Goal: Task Accomplishment & Management: Manage account settings

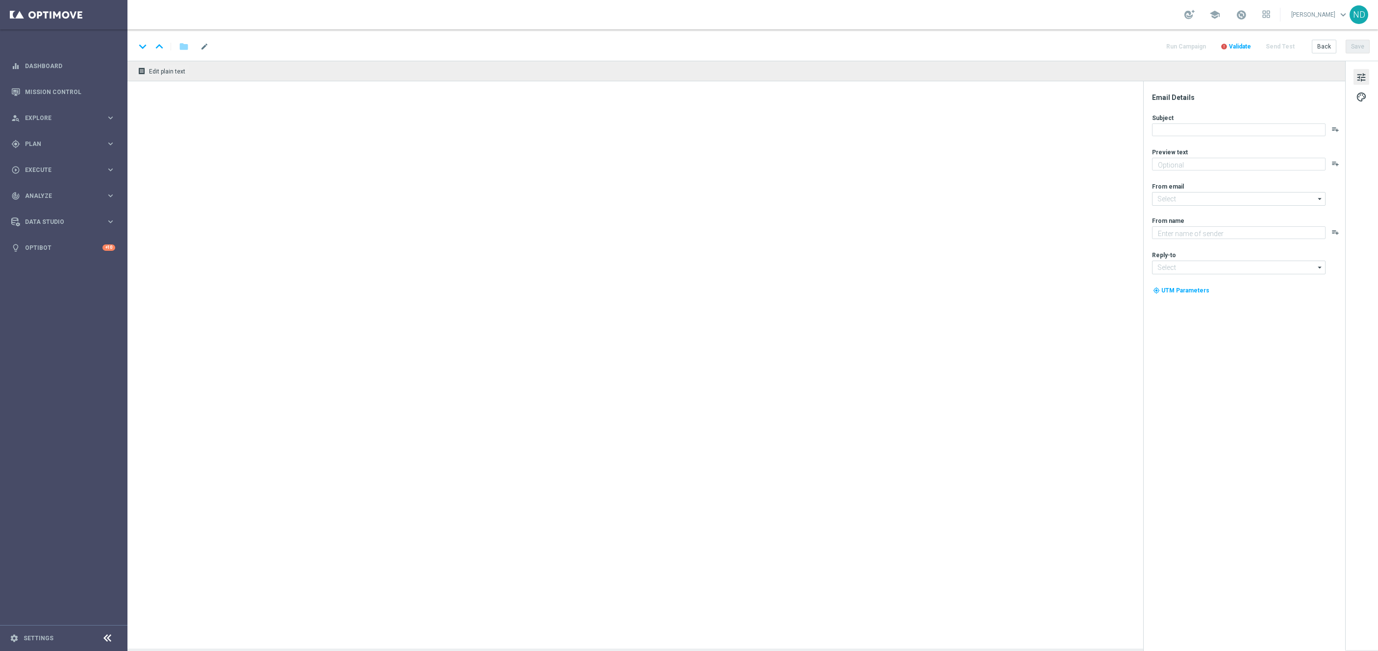
type textarea "Ganhe em um instantâneo com TurboSena"
type textarea "Lottoland"
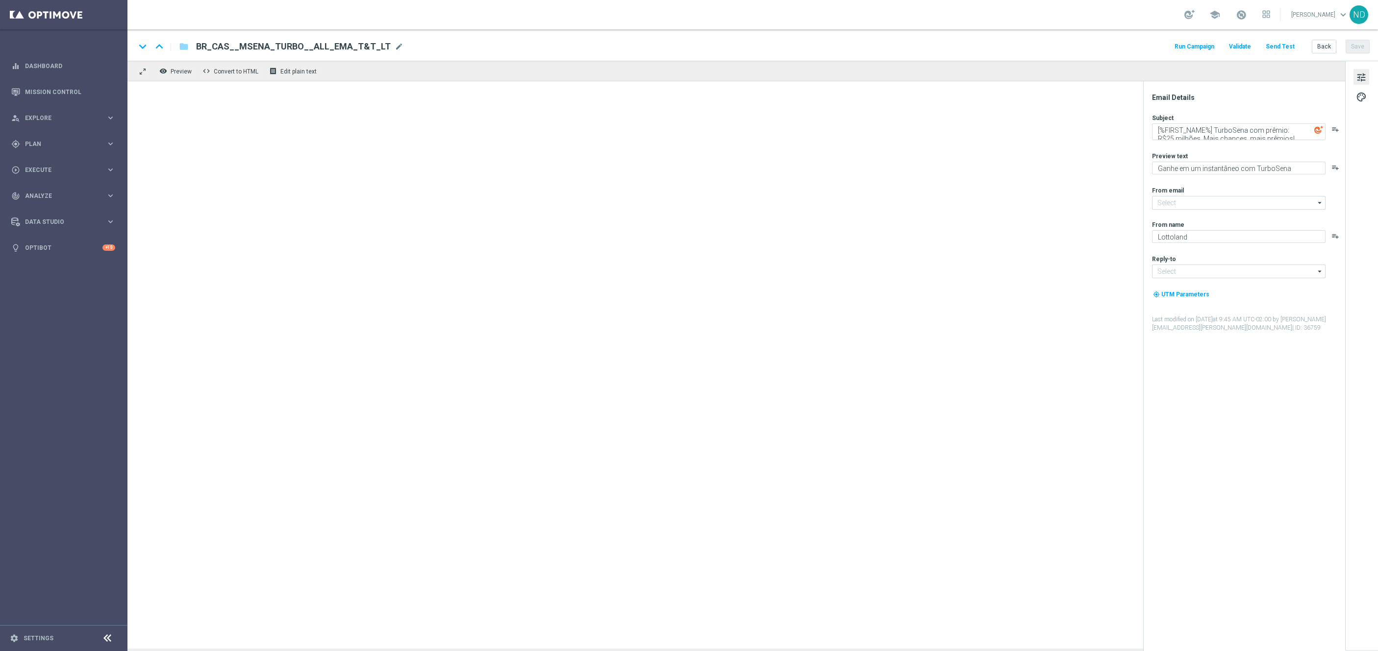
type input "[EMAIL_ADDRESS][DOMAIN_NAME]"
type textarea "Aumente suas chances com TurboQuina"
type textarea "Lottoland"
type input "[EMAIL_ADDRESS][DOMAIN_NAME]"
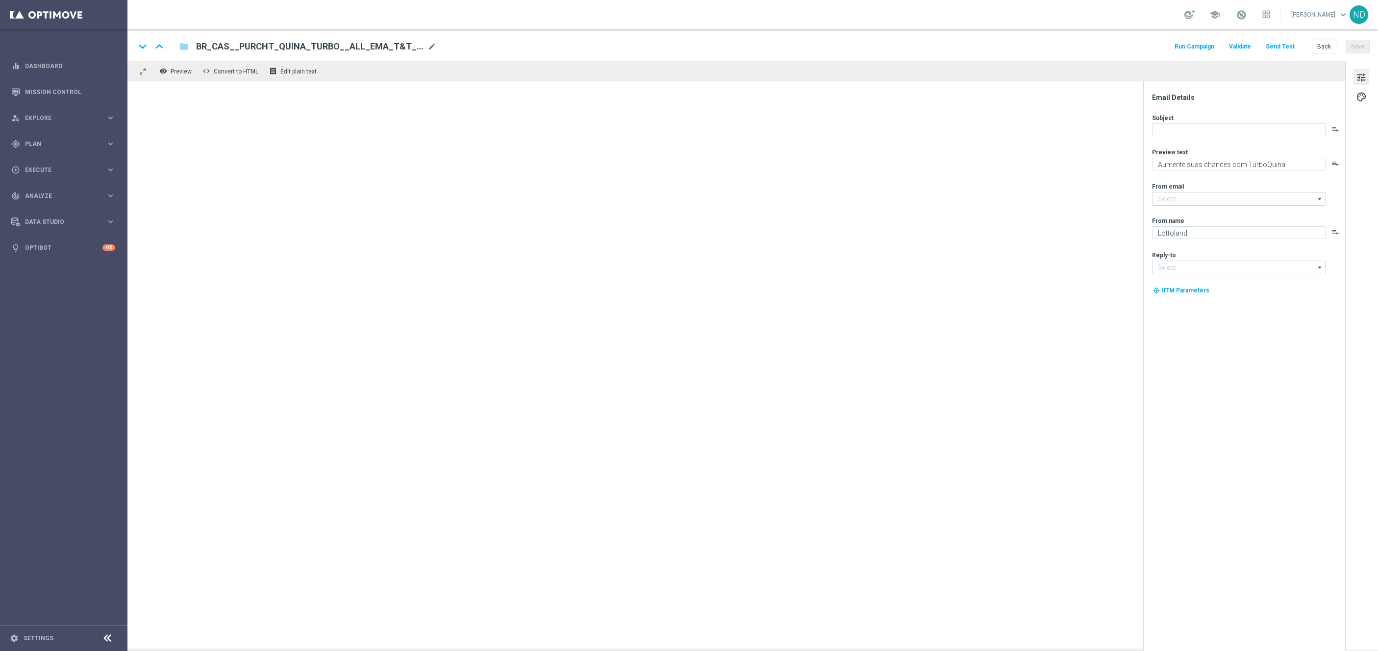
type input "[EMAIL_ADDRESS][DOMAIN_NAME]"
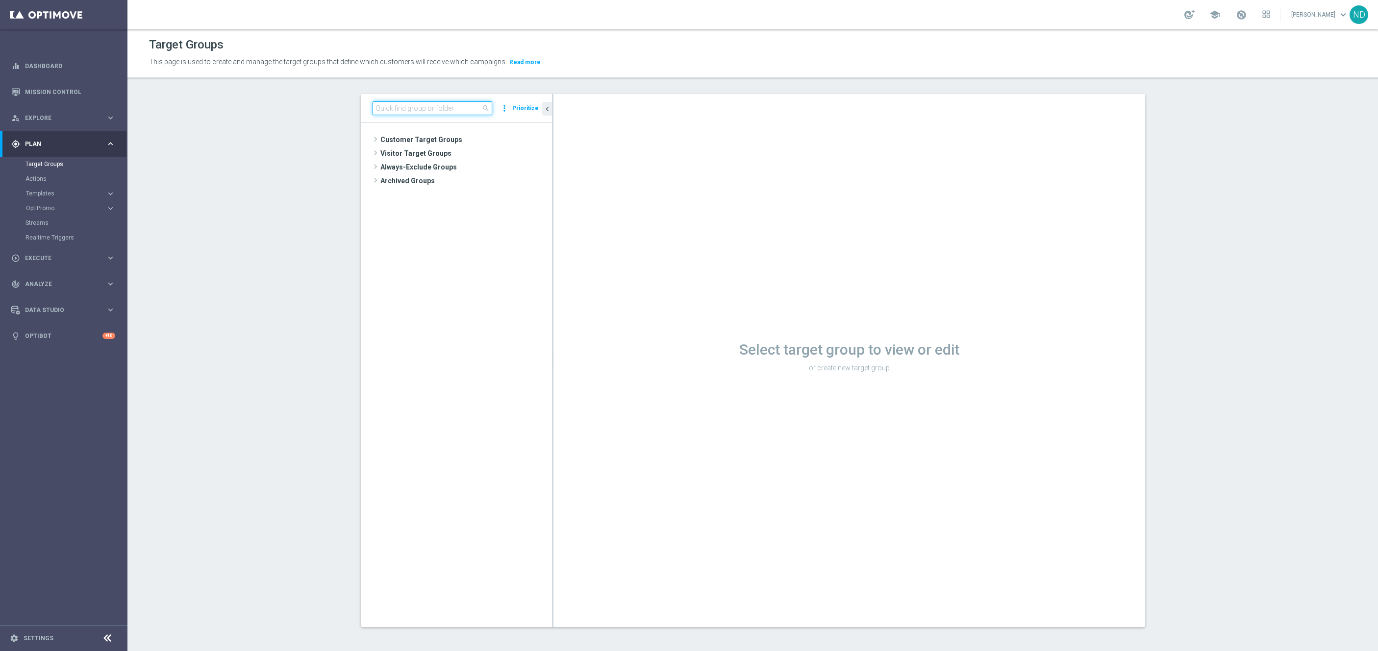
click at [420, 107] on input at bounding box center [433, 108] width 120 height 14
paste input "BR_LOT__TURBOLOTTO_CASINO_ACC__ALL_EMA_T&T_LT"
type input "BR_LOT__TURBOLOTTO_CASINO_ACC__ALL_EMA_T&T_LT"
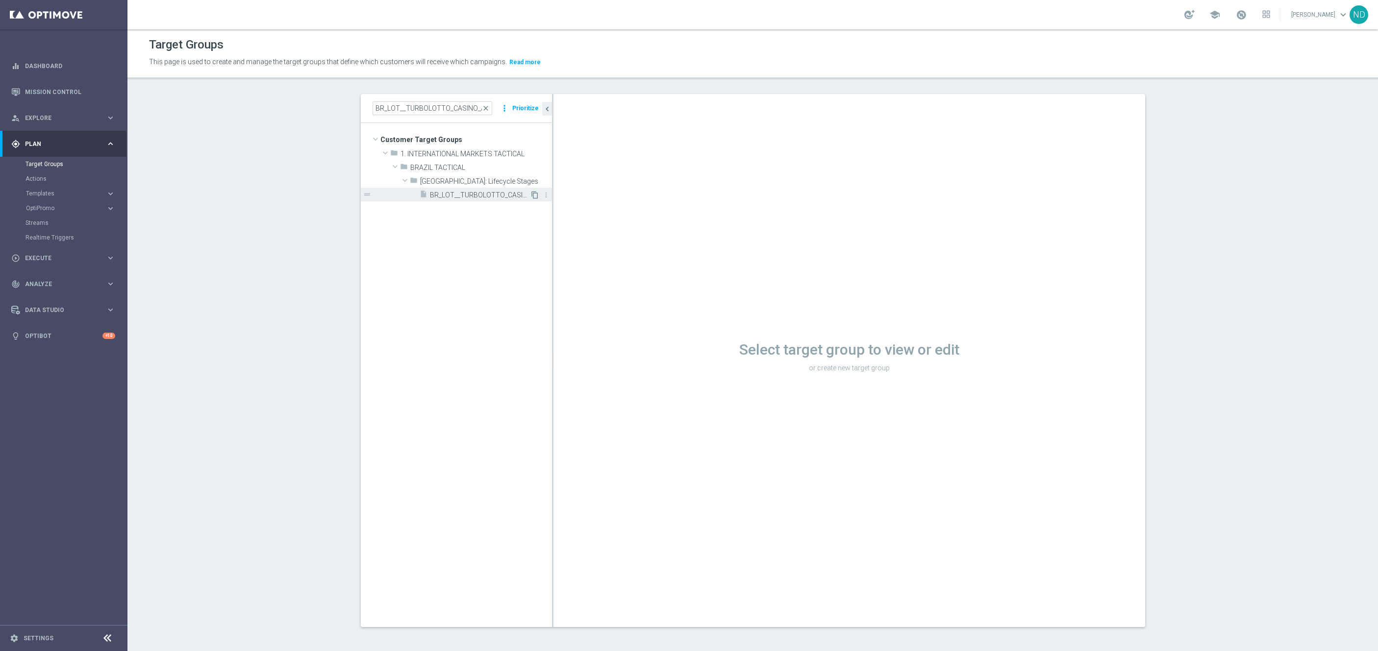
click at [531, 196] on icon "content_copy" at bounding box center [535, 195] width 8 height 8
click at [531, 197] on icon "content_copy" at bounding box center [535, 195] width 8 height 8
click at [392, 109] on input at bounding box center [433, 108] width 120 height 14
paste input "BR_LOT__TURBOLOTTO_CASINO_ACC__ALL_EMA_T&T_LT"
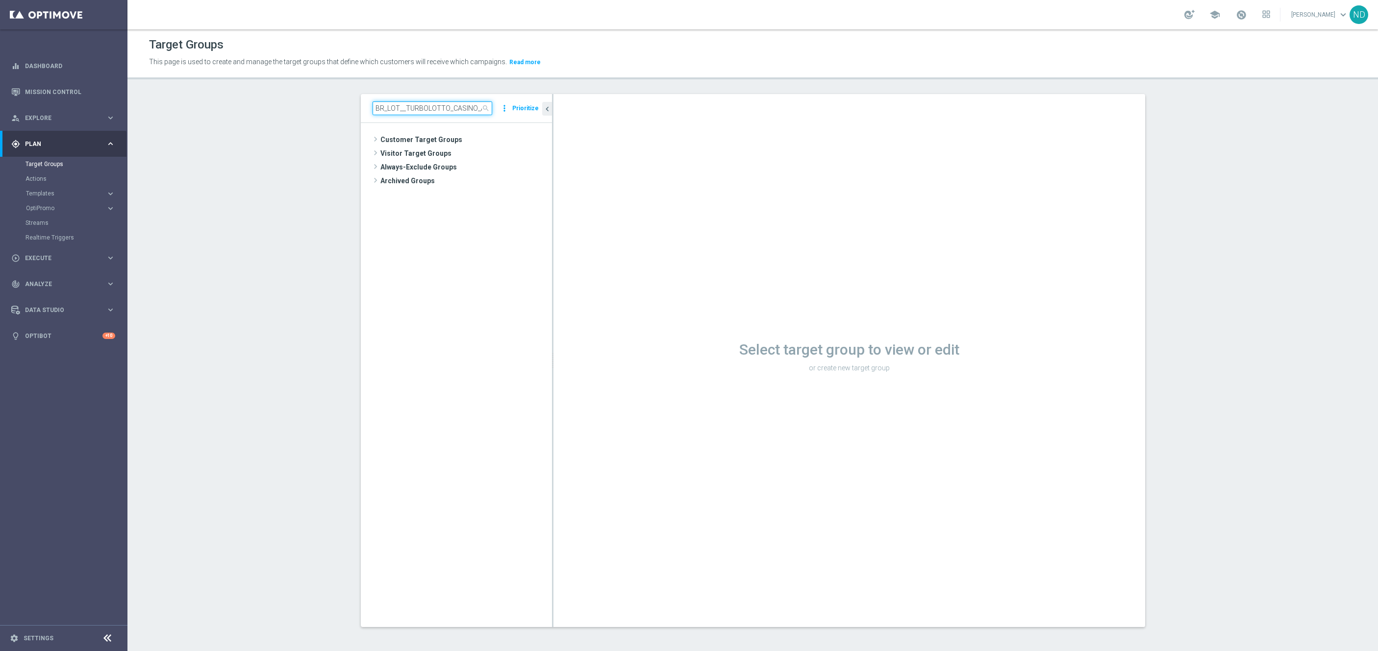
scroll to position [0, 66]
type input "BR_LOT__TURBOLOTTO_CASINO_ACC__ALL_EMA_T&T_LT"
click at [487, 212] on span "Copy of BR_LOT__TURBOLOTTO_CASINO_ACC__ALL_EMA_T&T_LT" at bounding box center [480, 209] width 100 height 8
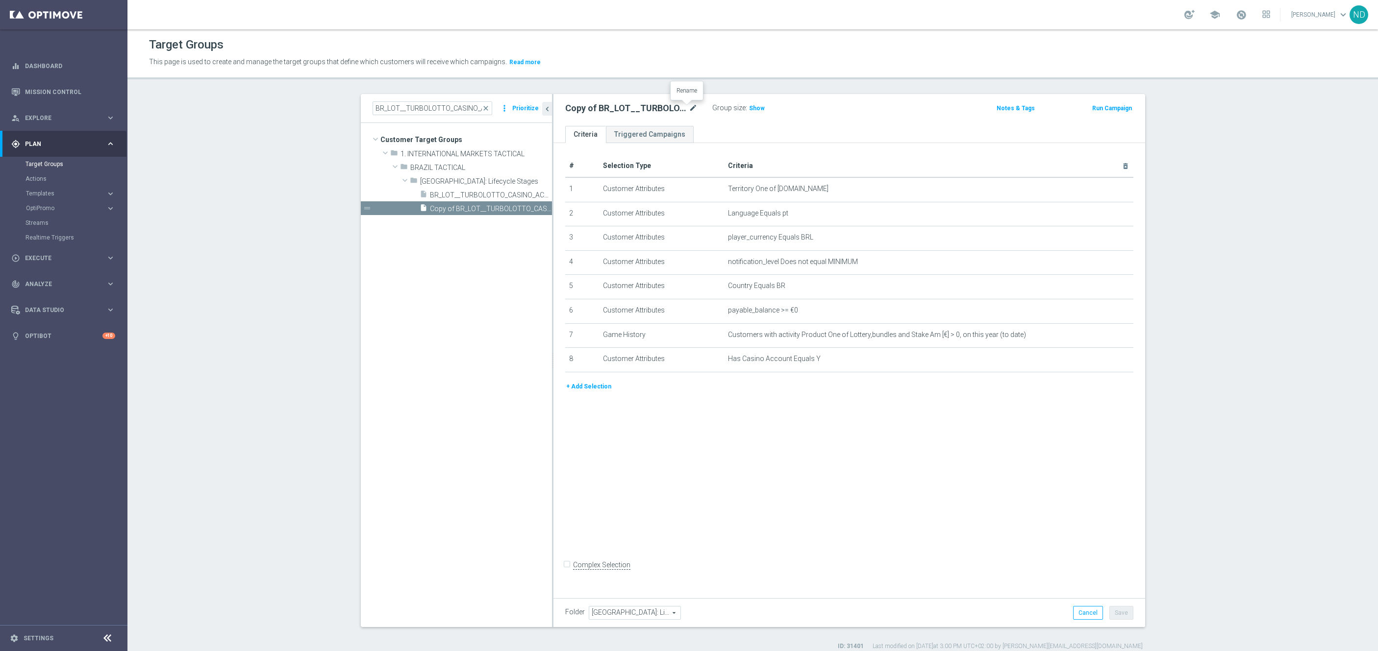
click at [689, 110] on icon "mode_edit" at bounding box center [693, 108] width 9 height 12
click at [624, 107] on input "Copy of BR_LOT__TURBOLOTTO_CASINO_ACC__ALL_EMA_T&T_LT" at bounding box center [631, 109] width 132 height 14
drag, startPoint x: 586, startPoint y: 110, endPoint x: 532, endPoint y: 108, distance: 53.9
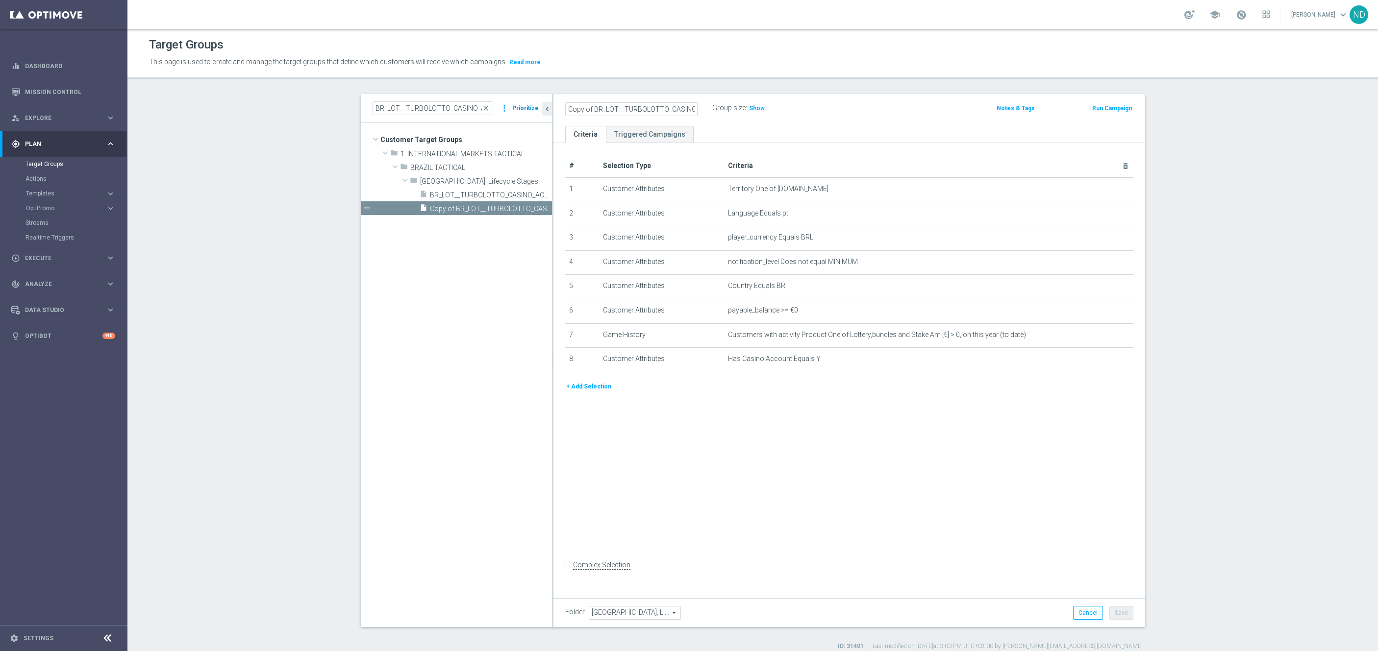
click at [532, 108] on as-split "BR_LOT__TURBOLOTTO_CASINO_ACC__ALL_EMA_T&T_LT close more_vert Prioritize Custom…" at bounding box center [753, 360] width 784 height 533
drag, startPoint x: 589, startPoint y: 109, endPoint x: 597, endPoint y: 149, distance: 41.0
click at [589, 109] on input "Copy of BR_LOT__TURBOLOTTO_CASINO_ACC__ALL_EMA_T&T_LT" at bounding box center [631, 109] width 132 height 14
drag, startPoint x: 633, startPoint y: 110, endPoint x: 614, endPoint y: 111, distance: 19.1
click at [614, 111] on input "BR_LOT__TURBOLOTTO_CASINO_ACC__ALL_EMA_T&T_LT" at bounding box center [631, 109] width 132 height 14
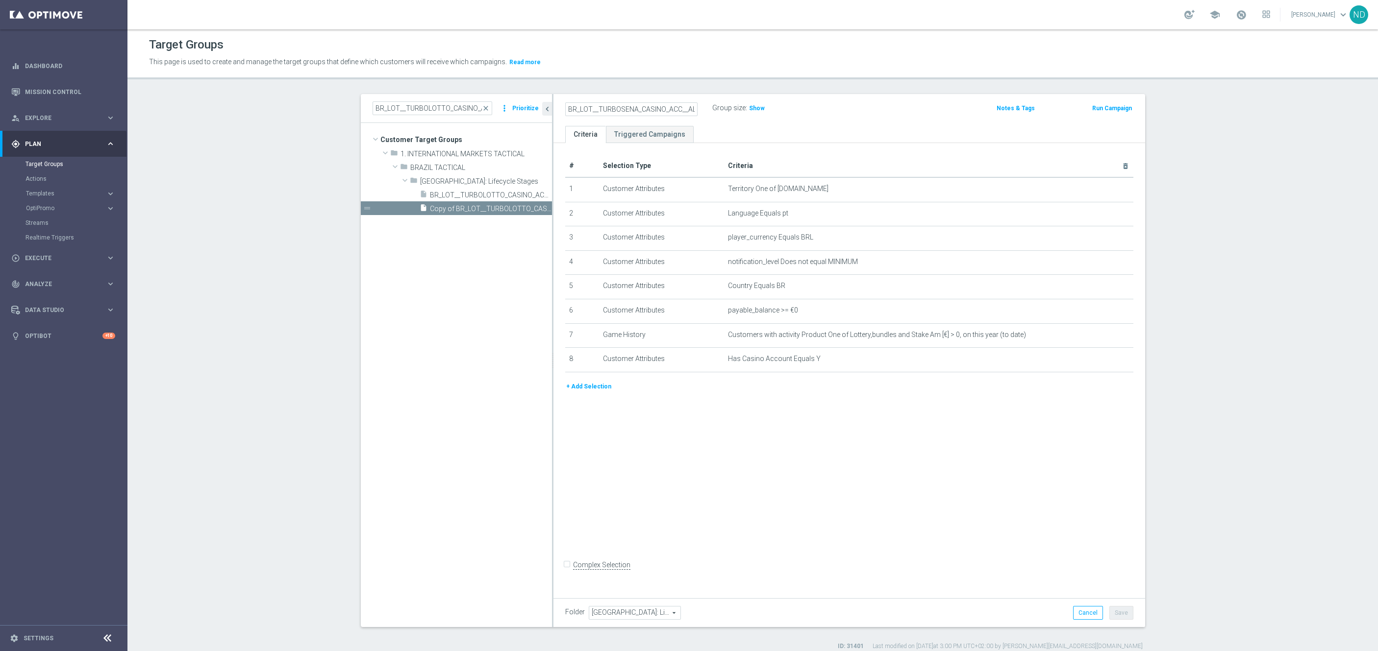
type input "BR_LOT__TURBOSENA_CASINO_ACC__ALL_EMA_T&T_LT"
click at [713, 464] on div "# Selection Type Criteria delete_forever 1 Customer Attributes Territory One of…" at bounding box center [849, 368] width 592 height 450
click at [1119, 609] on button "Save" at bounding box center [1121, 613] width 24 height 14
click at [689, 107] on icon "mode_edit" at bounding box center [693, 108] width 9 height 12
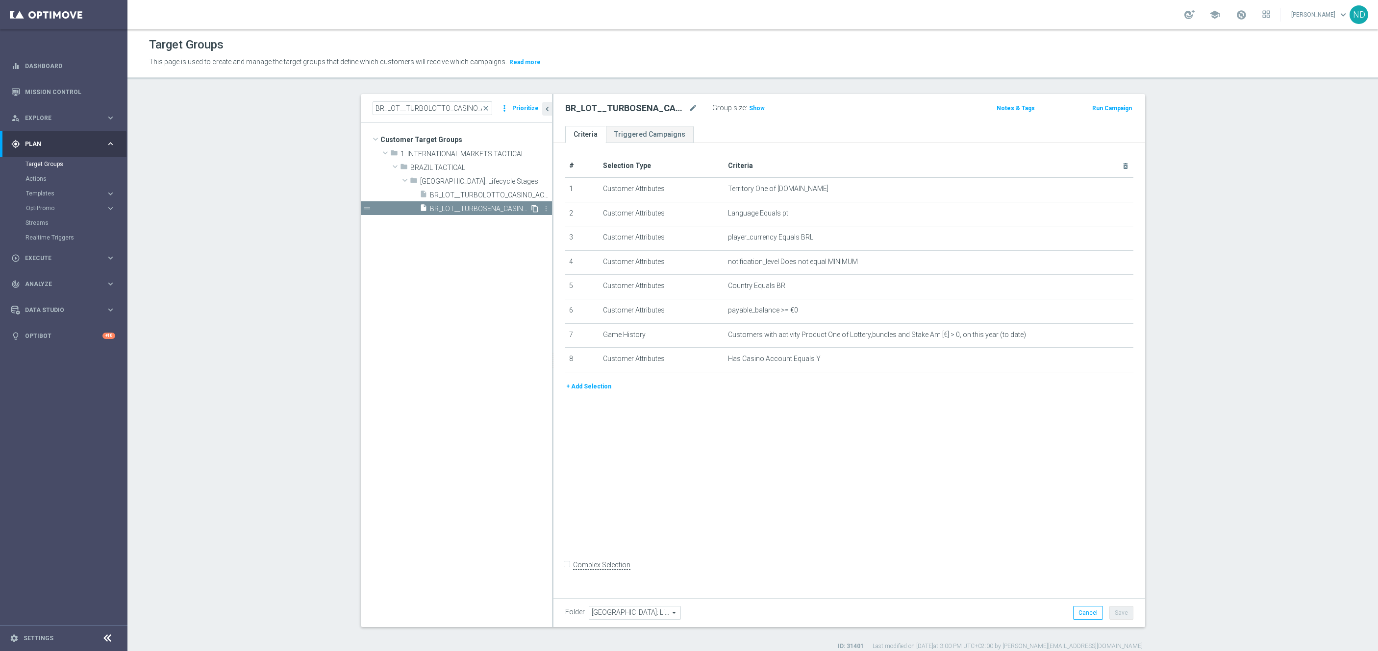
click at [531, 210] on icon "content_copy" at bounding box center [535, 209] width 8 height 8
click at [689, 109] on icon "mode_edit" at bounding box center [693, 108] width 9 height 12
click at [611, 104] on input "Copy of BR_LOT__TURBOSENA_CASINO_ACC__ALL_EMA_T&T_LT" at bounding box center [631, 109] width 132 height 14
click at [613, 112] on input "Copy of BR_LOT__TURBOSENA_CASINO_ACC__ALL_EMA_T&T_LT" at bounding box center [631, 109] width 132 height 14
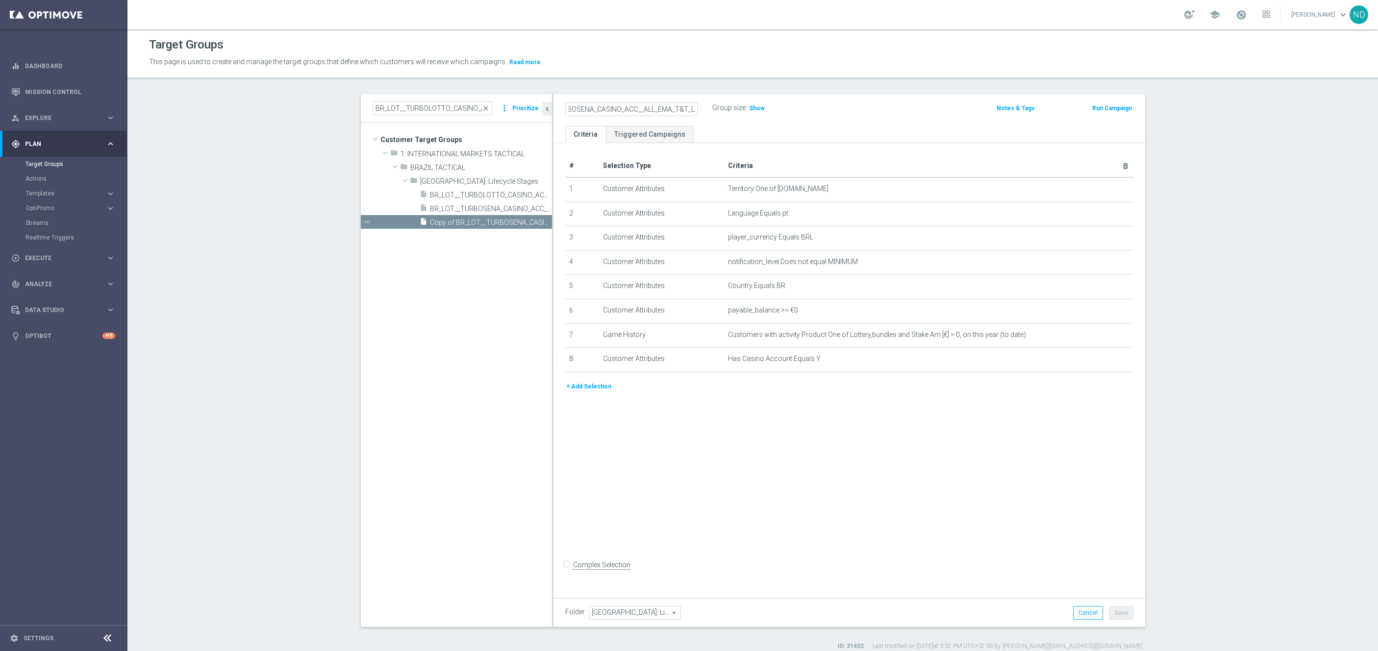
scroll to position [0, 0]
drag, startPoint x: 624, startPoint y: 110, endPoint x: 545, endPoint y: 110, distance: 78.9
click at [545, 110] on as-split "BR_LOT__TURBOLOTTO_CASINO_ACC__ALL_EMA_T&T_LT close more_vert Prioritize Custom…" at bounding box center [753, 360] width 784 height 533
click at [587, 110] on input "Copy of BR_LOT__TURBOSENA_CASINO_ACC__ALL_EMA_T&T_LT" at bounding box center [631, 109] width 132 height 14
drag, startPoint x: 631, startPoint y: 112, endPoint x: 614, endPoint y: 111, distance: 17.2
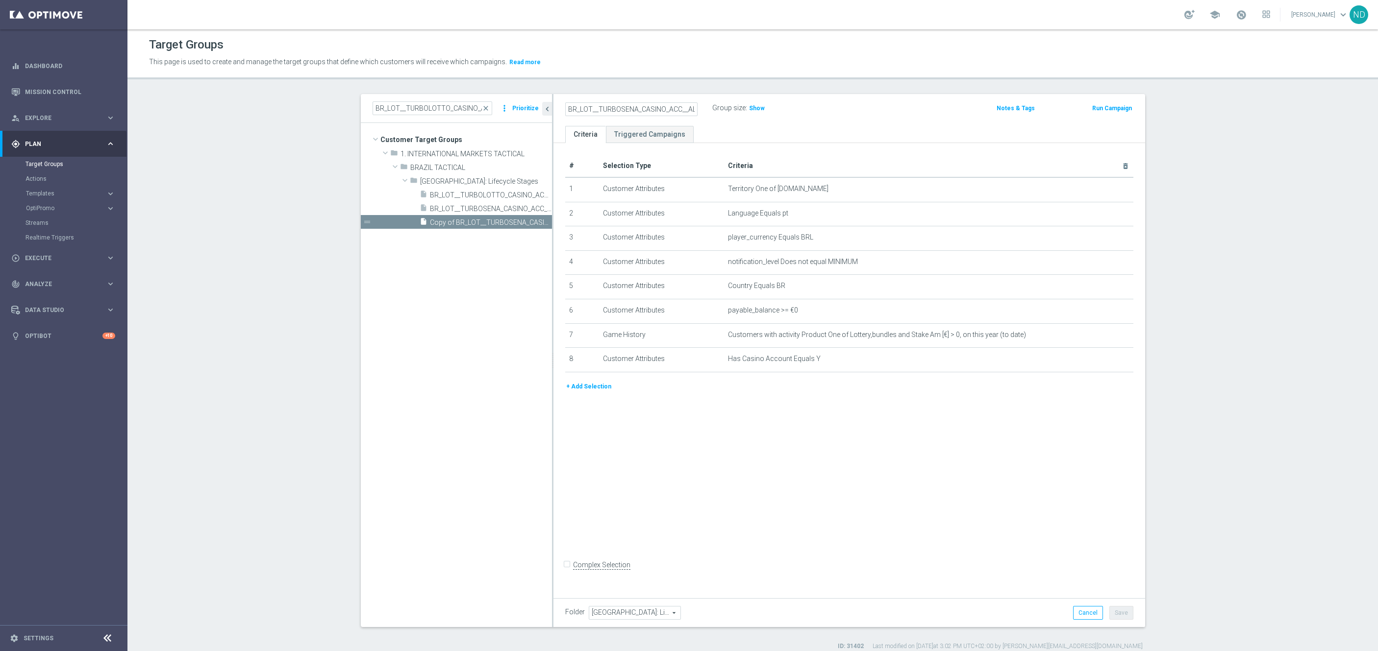
click at [614, 111] on input "BR_LOT__TURBOSENA_CASINO_ACC__ALL_EMA_T&T_LT" at bounding box center [631, 109] width 132 height 14
type input "BR_LOT__TURBOFACIL_CASINO_ACC__ALL_EMA_T&T_LT"
click at [687, 493] on div "# Selection Type Criteria delete_forever 1 Customer Attributes Territory One of…" at bounding box center [849, 368] width 592 height 450
click at [1117, 615] on button "Save" at bounding box center [1121, 613] width 24 height 14
click at [531, 223] on icon "content_copy" at bounding box center [535, 223] width 8 height 8
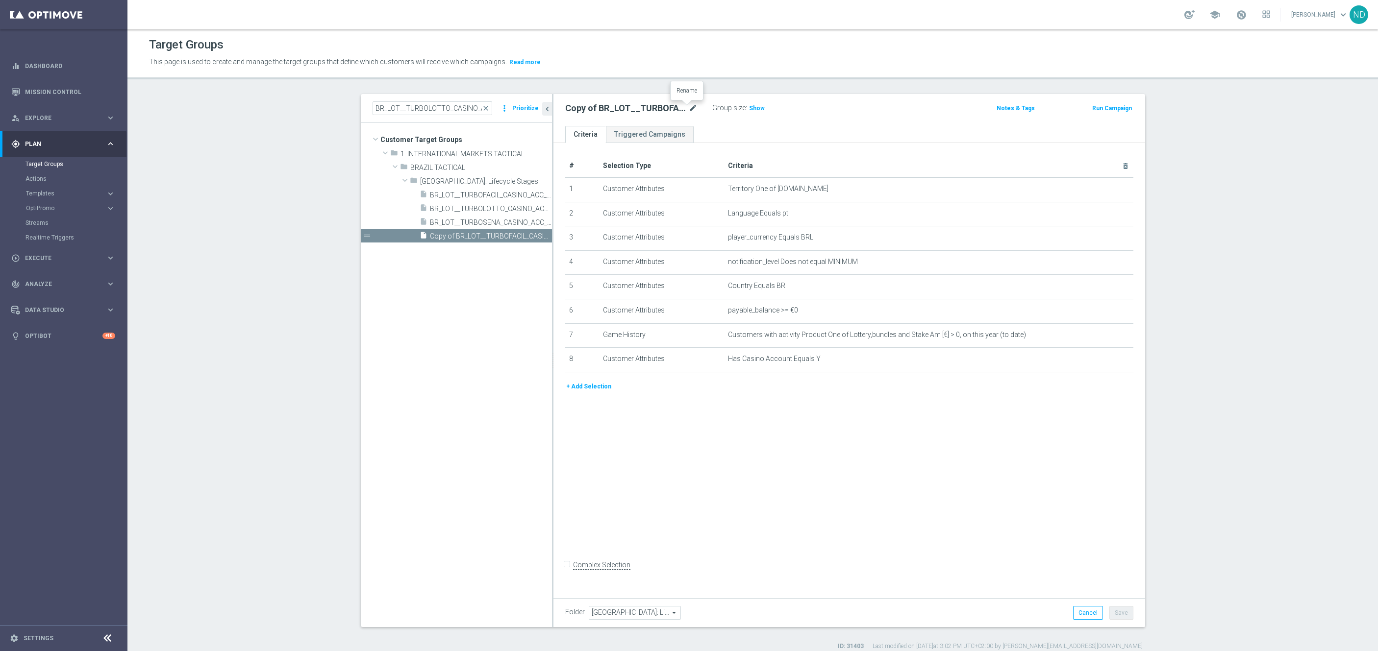
click at [689, 109] on icon "mode_edit" at bounding box center [693, 108] width 9 height 12
click at [590, 109] on input "Copy of BR_LOT__TURBOFACIL_CASINO_ACC__ALL_EMA_T&T_LT" at bounding box center [631, 109] width 132 height 14
drag, startPoint x: 604, startPoint y: 109, endPoint x: 498, endPoint y: 106, distance: 105.9
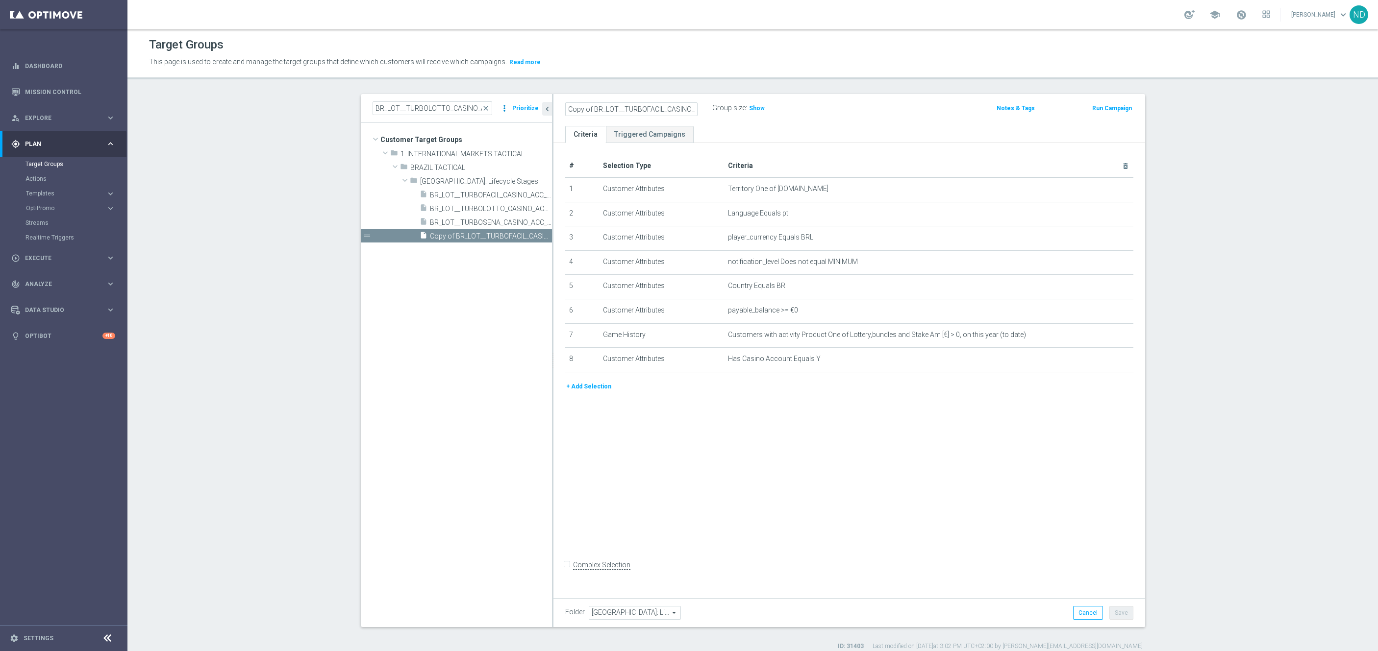
click at [498, 106] on as-split "BR_LOT__TURBOLOTTO_CASINO_ACC__ALL_EMA_T&T_LT close more_vert Prioritize Custom…" at bounding box center [753, 360] width 784 height 533
click at [588, 110] on input "Copy of BR_LOT__TURBOFACIL_CASINO_ACC__ALL_EMA_T&T_LT" at bounding box center [631, 109] width 132 height 14
drag, startPoint x: 631, startPoint y: 110, endPoint x: 615, endPoint y: 110, distance: 16.7
click at [615, 110] on input "BR_LOT__TURBOFACIL_CASINO_ACC__ALL_EMA_T&T_LT" at bounding box center [631, 109] width 132 height 14
type input "BR_LOT__TURBOQUINA_CASINO_ACC__ALL_EMA_T&T_LT"
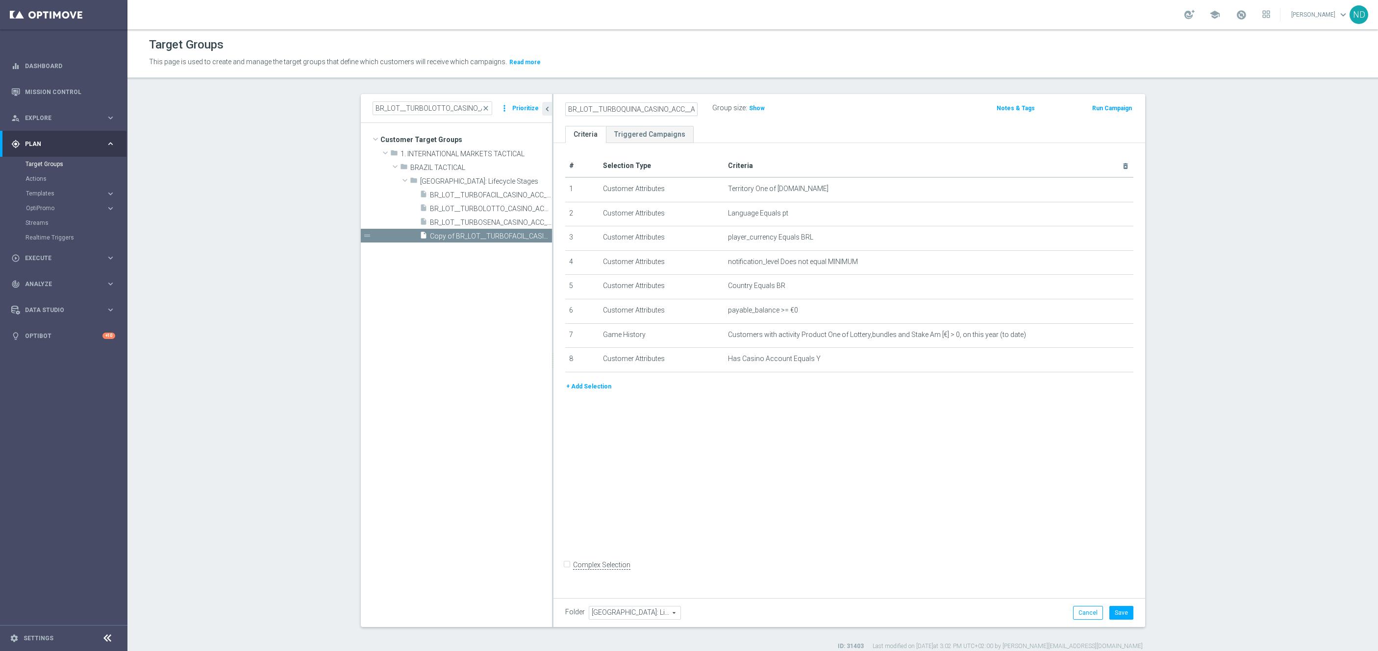
click at [755, 482] on div "# Selection Type Criteria delete_forever 1 Customer Attributes Territory One of…" at bounding box center [849, 368] width 592 height 450
click at [1116, 609] on button "Save" at bounding box center [1121, 613] width 24 height 14
click at [692, 108] on icon "mode_edit" at bounding box center [693, 108] width 9 height 12
click at [692, 108] on input "BR_LOT__TURBOQUINA_CASINO_ACC__ALL_EMA_T&T_LT" at bounding box center [631, 109] width 132 height 14
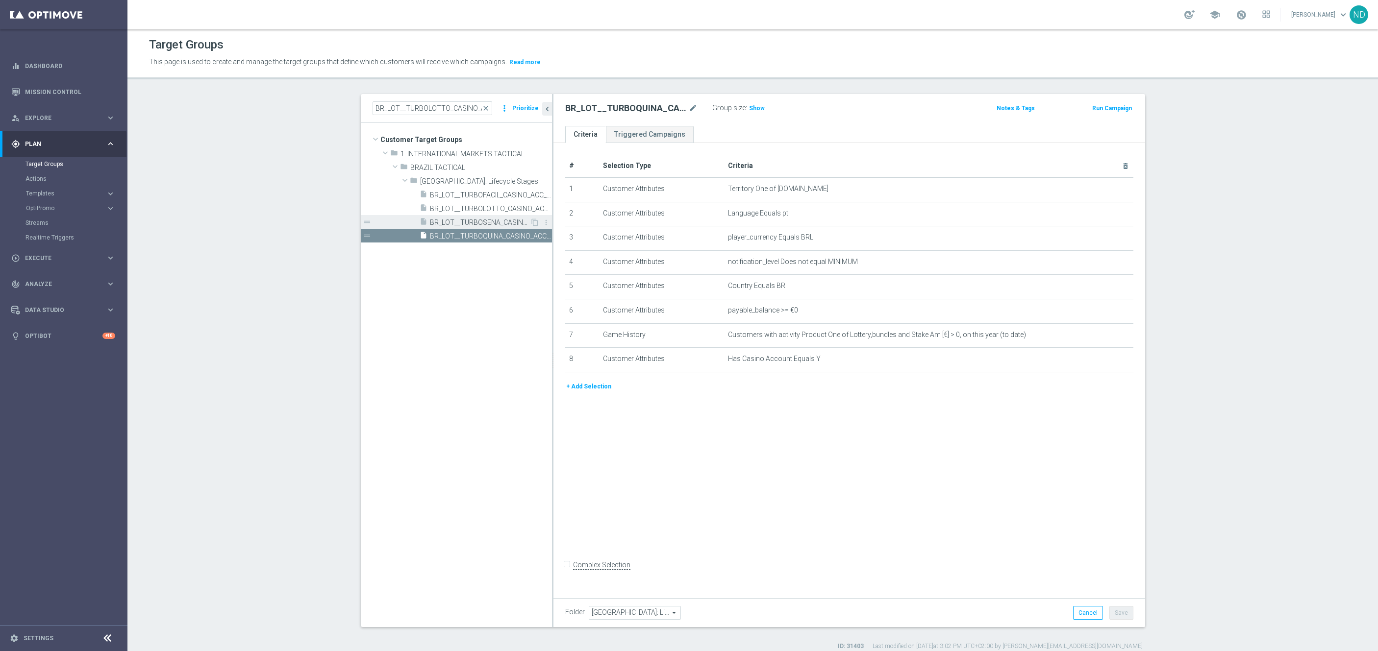
click at [499, 220] on span "BR_LOT__TURBOSENA_CASINO_ACC__ALL_EMA_T&T_LT" at bounding box center [480, 223] width 100 height 8
click at [689, 109] on icon "mode_edit" at bounding box center [693, 108] width 9 height 12
click at [486, 199] on span "BR_LOT__TURBOFACIL_CASINO_ACC__ALL_EMA_T&T_LT" at bounding box center [480, 195] width 100 height 8
click at [689, 110] on icon "mode_edit" at bounding box center [693, 108] width 9 height 12
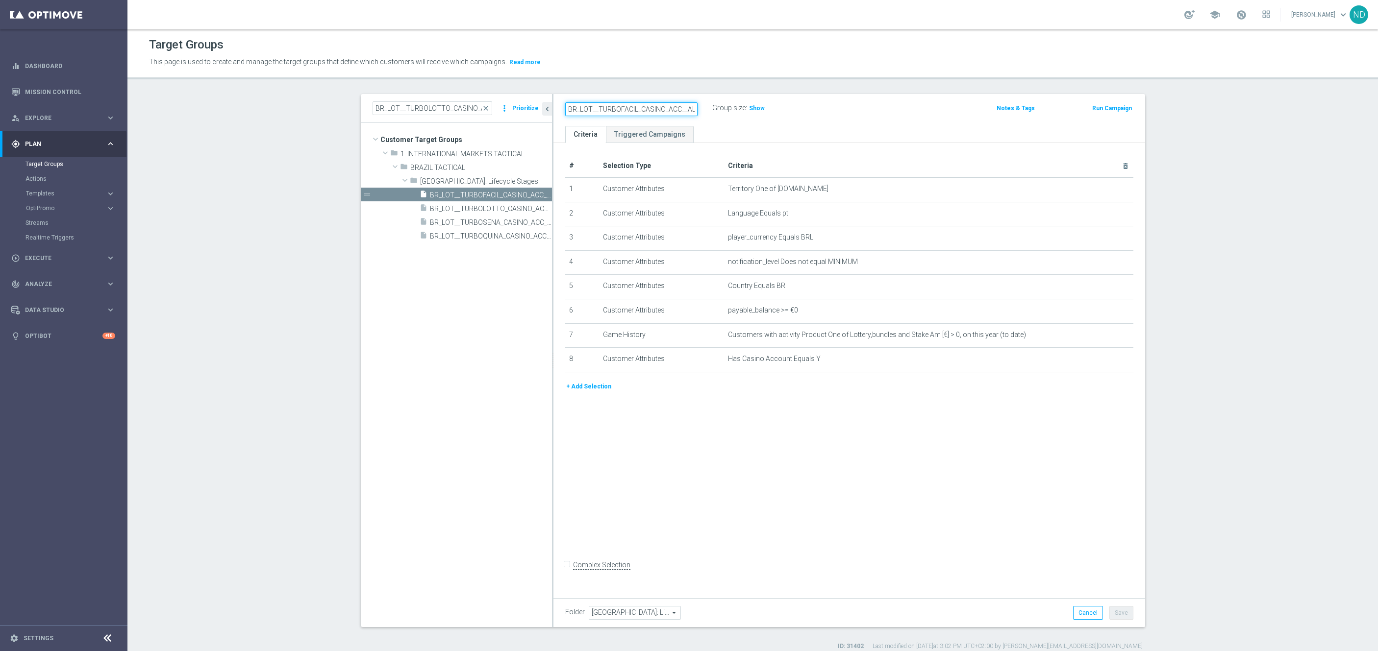
scroll to position [0, 46]
click at [589, 389] on button "+ Add Selection" at bounding box center [588, 386] width 47 height 11
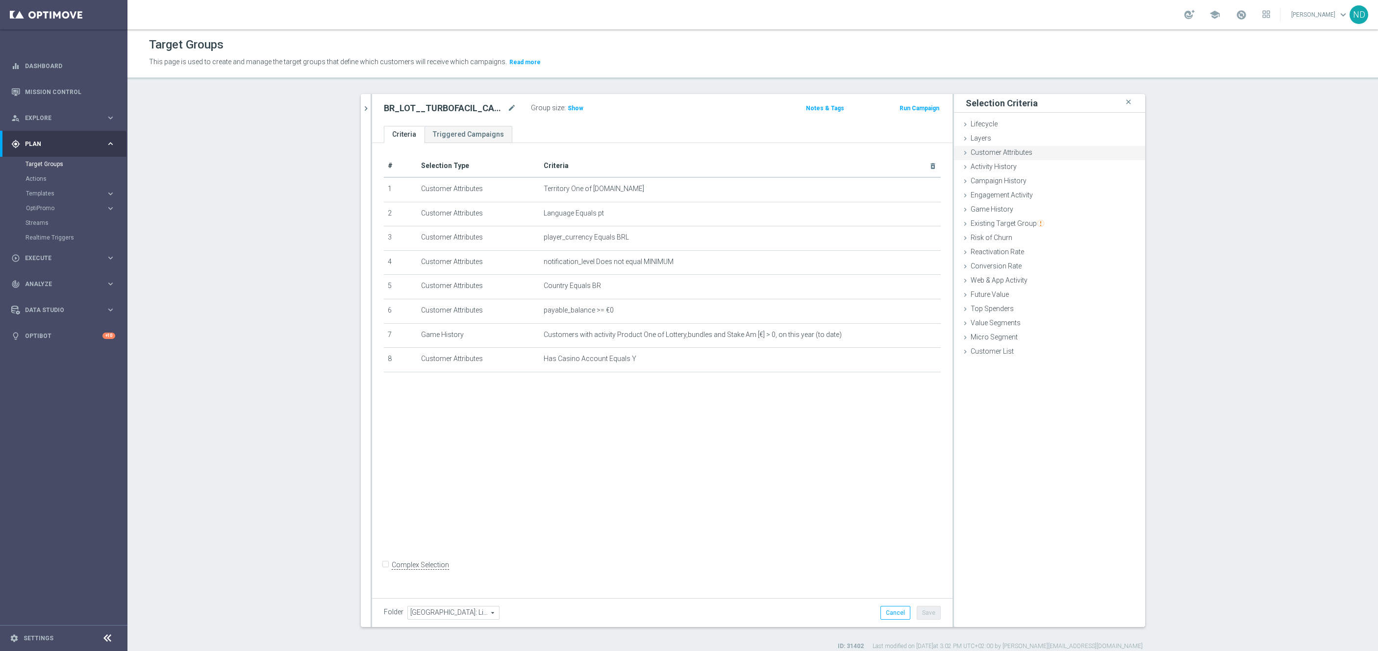
click at [1032, 152] on div "Customer Attributes done" at bounding box center [1049, 153] width 191 height 15
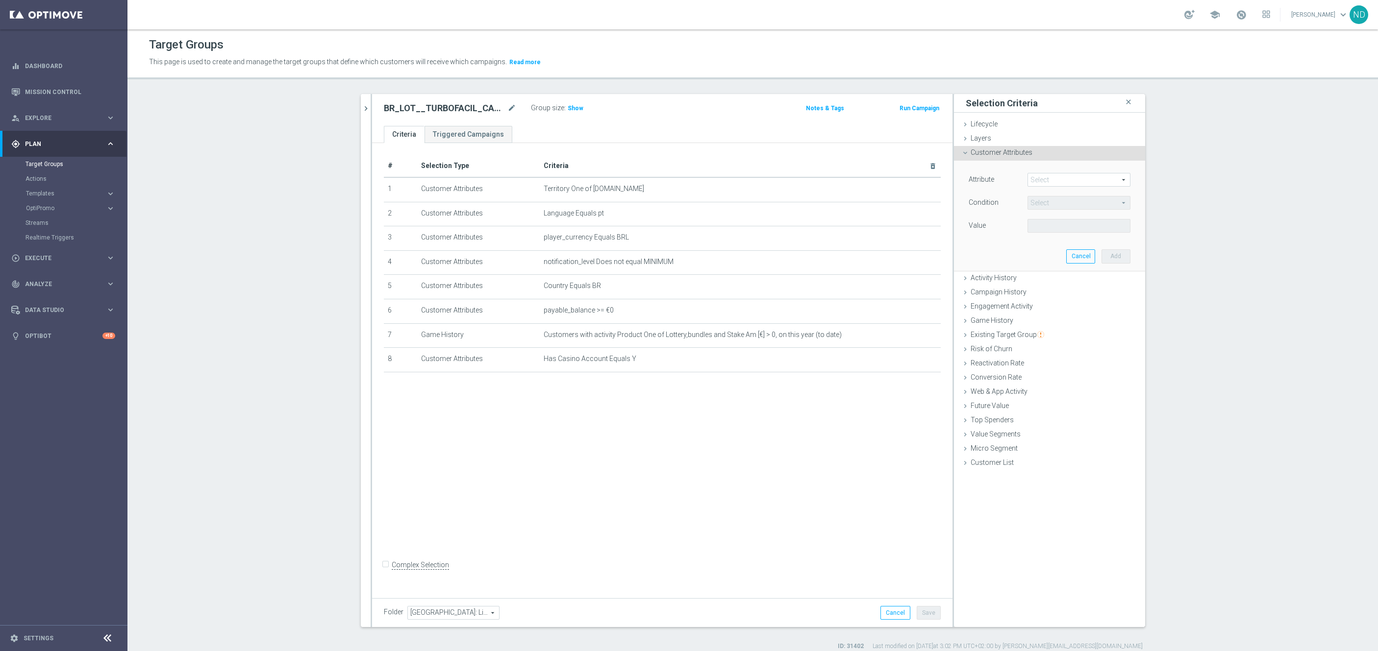
click at [1051, 181] on span at bounding box center [1079, 180] width 102 height 13
click at [1051, 181] on input "search" at bounding box center [1078, 180] width 103 height 14
click at [1037, 153] on div "Customer Attributes done" at bounding box center [1049, 153] width 191 height 15
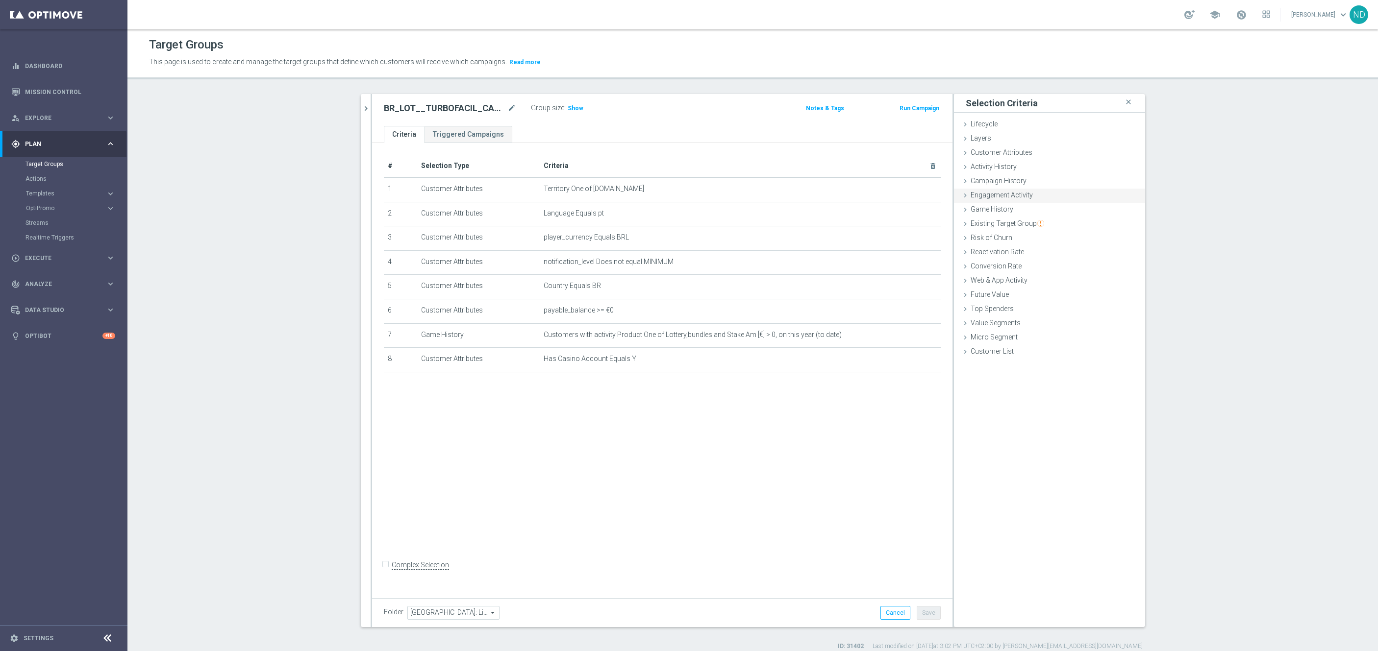
click at [1027, 197] on div "Engagement Activity done" at bounding box center [1049, 196] width 191 height 15
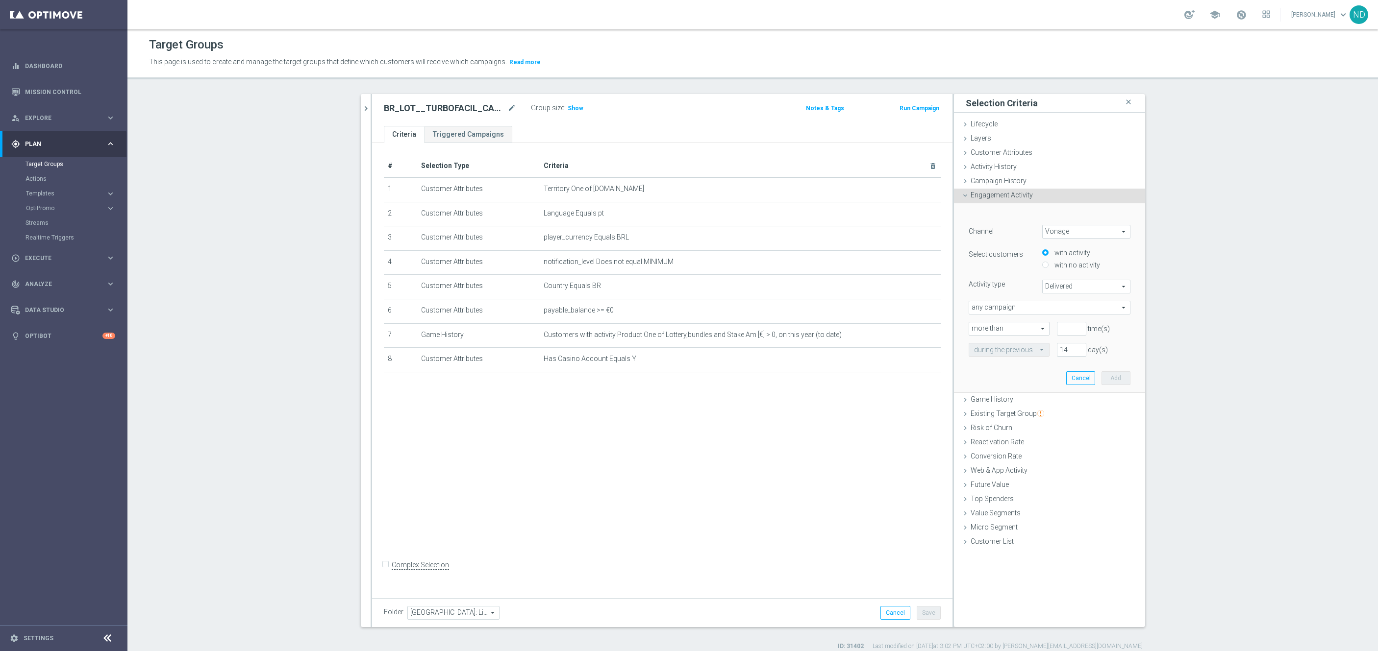
click at [1077, 229] on span "Vonage" at bounding box center [1086, 231] width 87 height 13
click at [1073, 271] on span "Optimail" at bounding box center [1086, 272] width 77 height 8
type input "Optimail"
type input "Bounced"
click at [1034, 197] on div "Engagement Activity done" at bounding box center [1049, 196] width 191 height 15
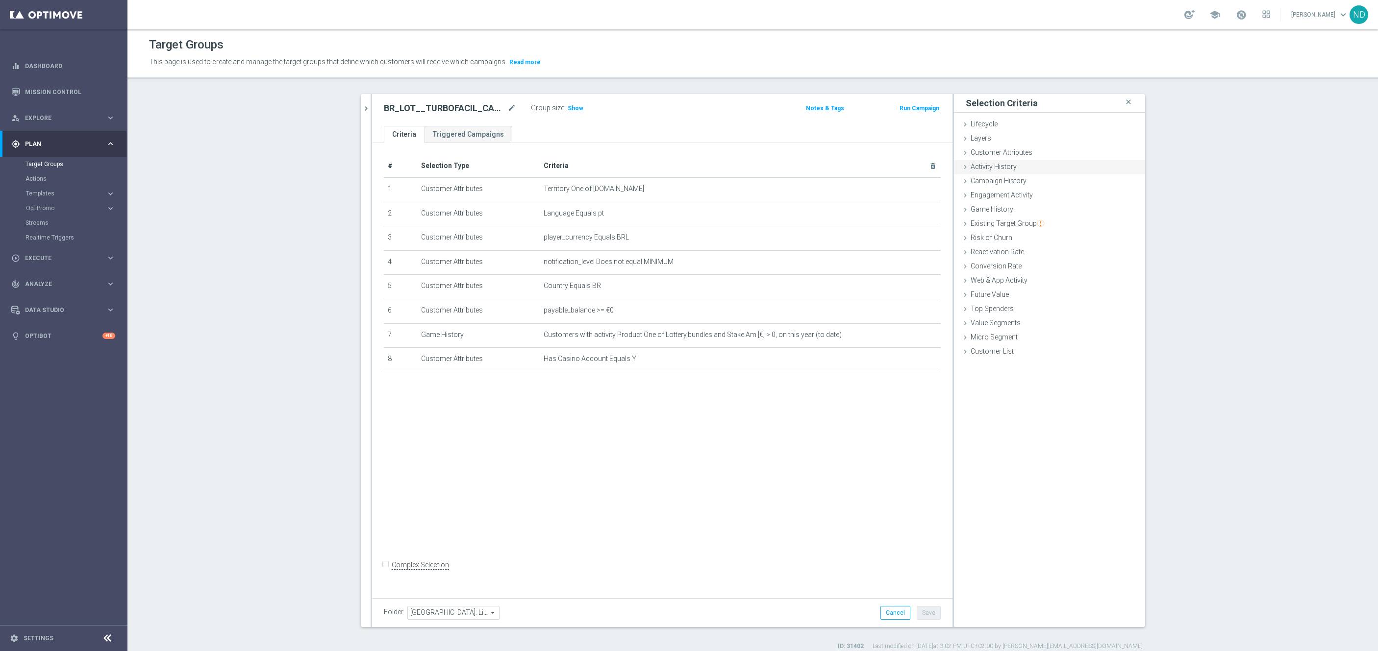
click at [1001, 168] on span "Activity History" at bounding box center [994, 167] width 46 height 8
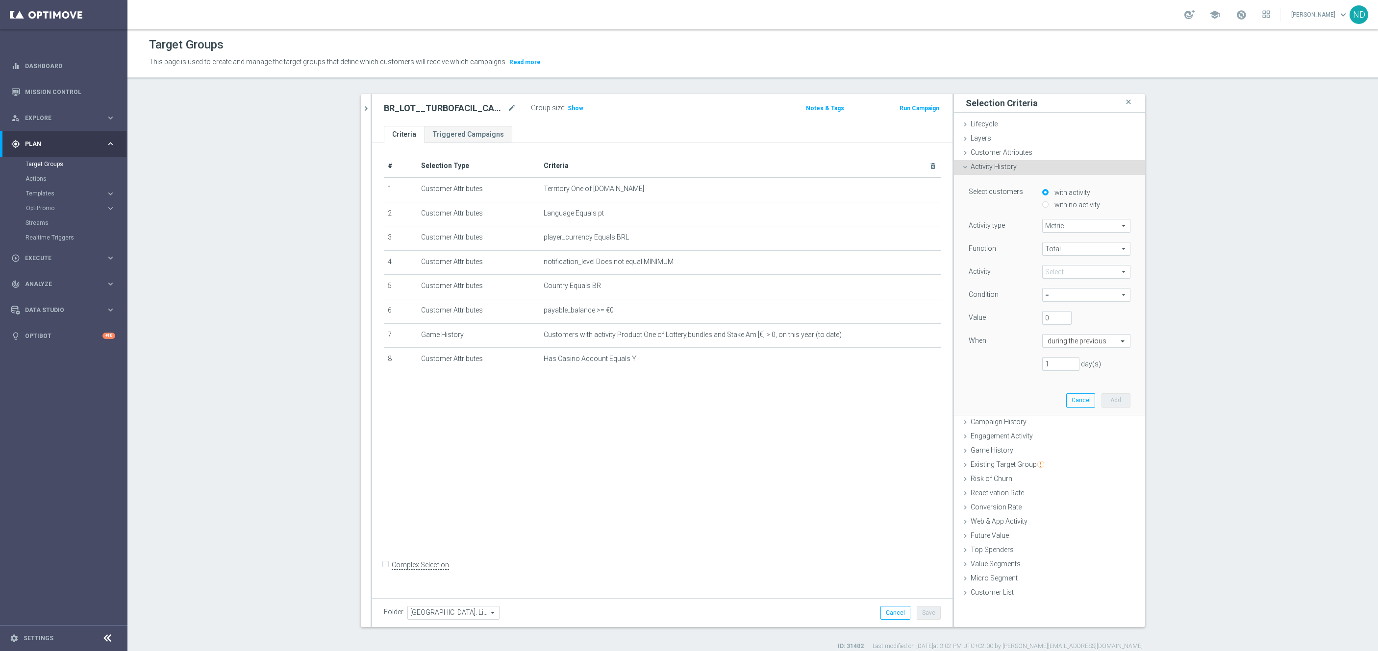
click at [1001, 168] on span "Activity History" at bounding box center [994, 167] width 46 height 8
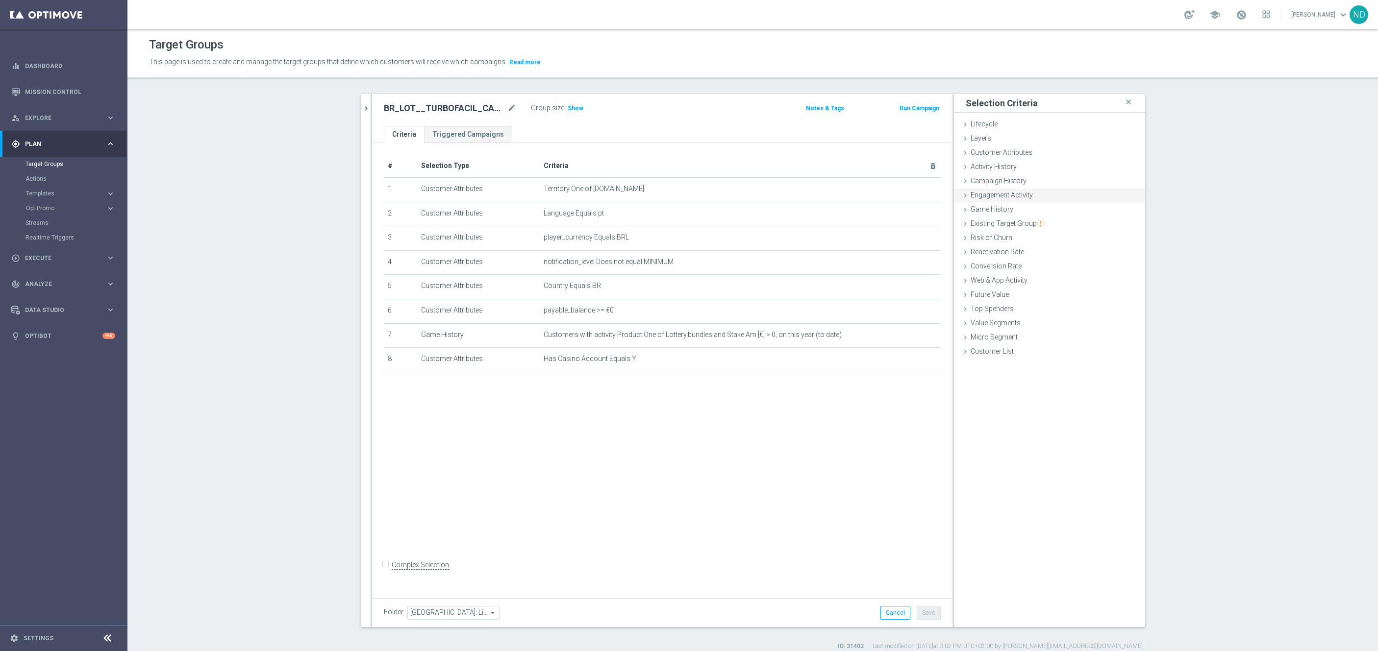
click at [1006, 194] on span "Engagement Activity" at bounding box center [1002, 195] width 62 height 8
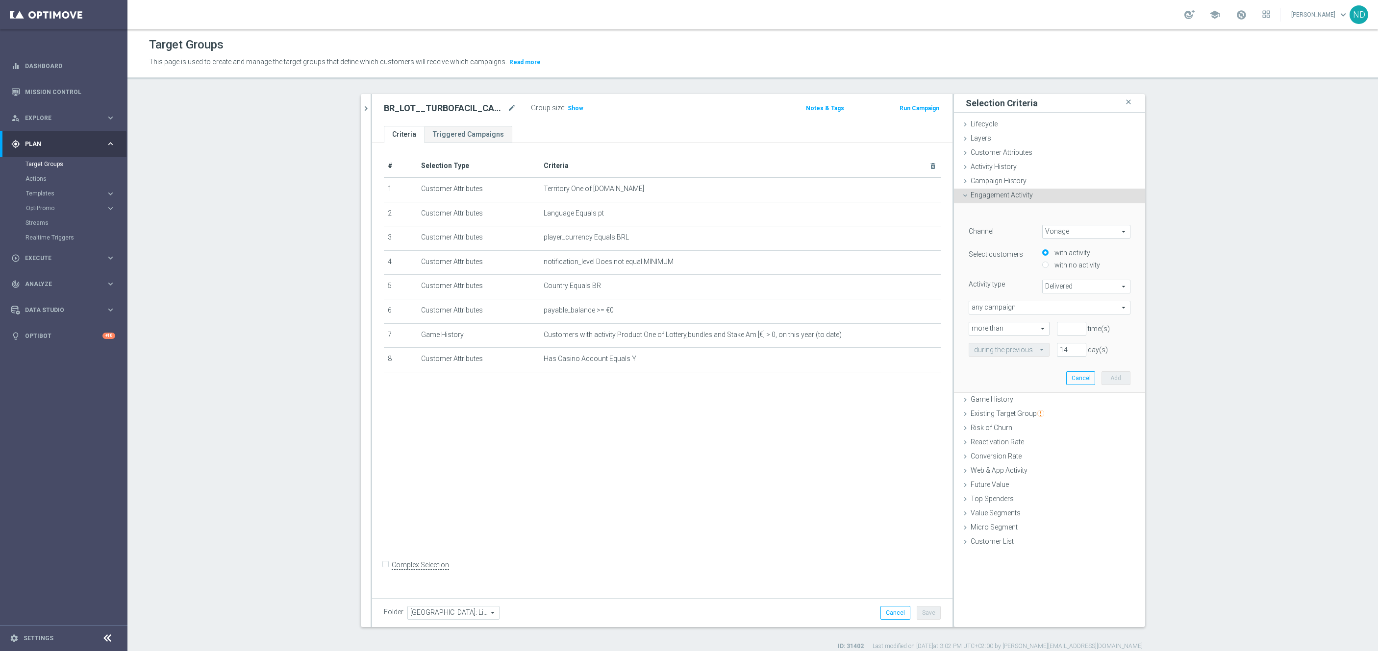
click at [1117, 290] on span "Delivered" at bounding box center [1086, 286] width 87 height 13
click at [1117, 289] on span "Delivered" at bounding box center [1086, 286] width 87 height 13
click at [993, 194] on span "Engagement Activity" at bounding box center [1002, 195] width 62 height 8
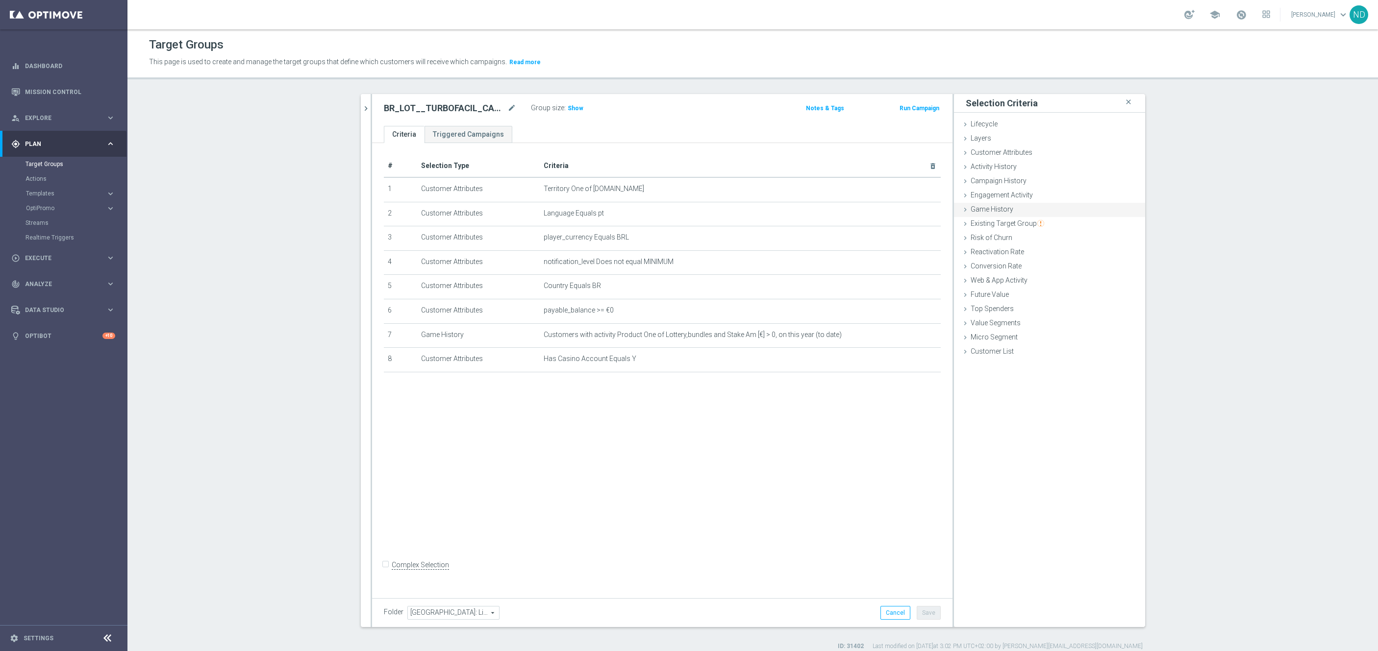
click at [1000, 206] on span "Game History" at bounding box center [992, 209] width 43 height 8
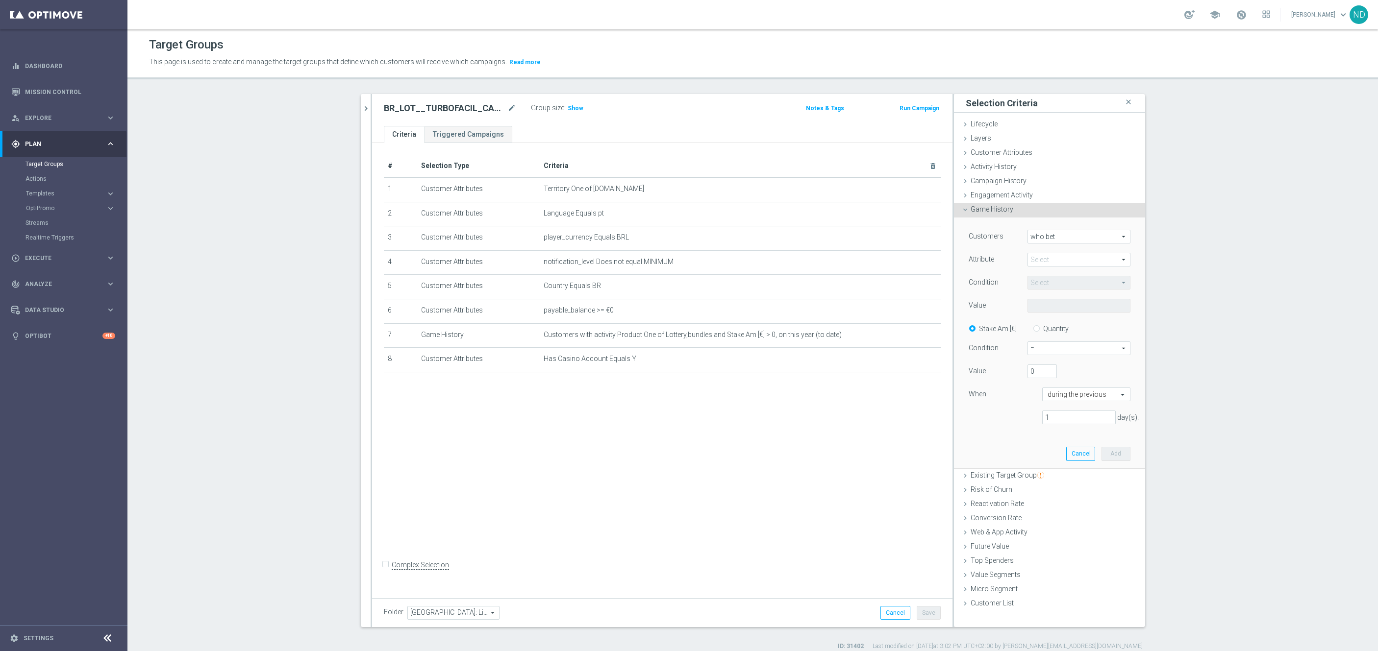
click at [1008, 206] on div "Game History done" at bounding box center [1049, 210] width 191 height 15
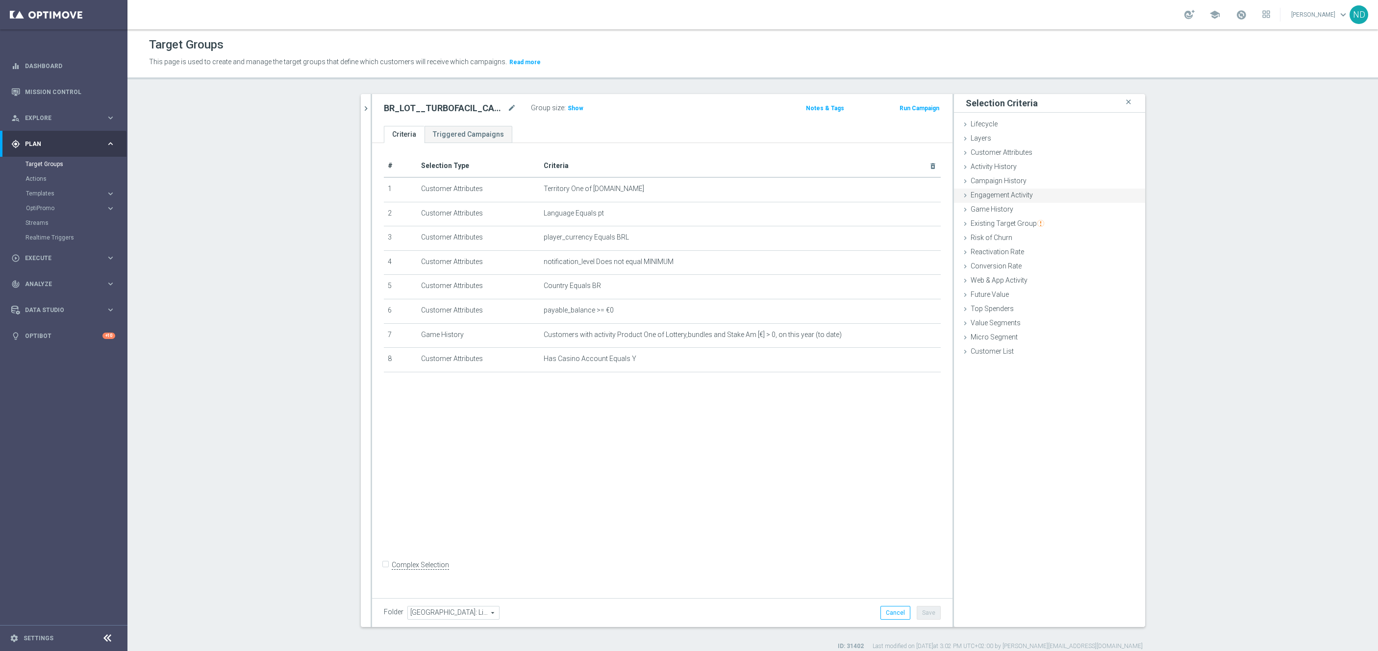
click at [1010, 198] on span "Engagement Activity" at bounding box center [1002, 195] width 62 height 8
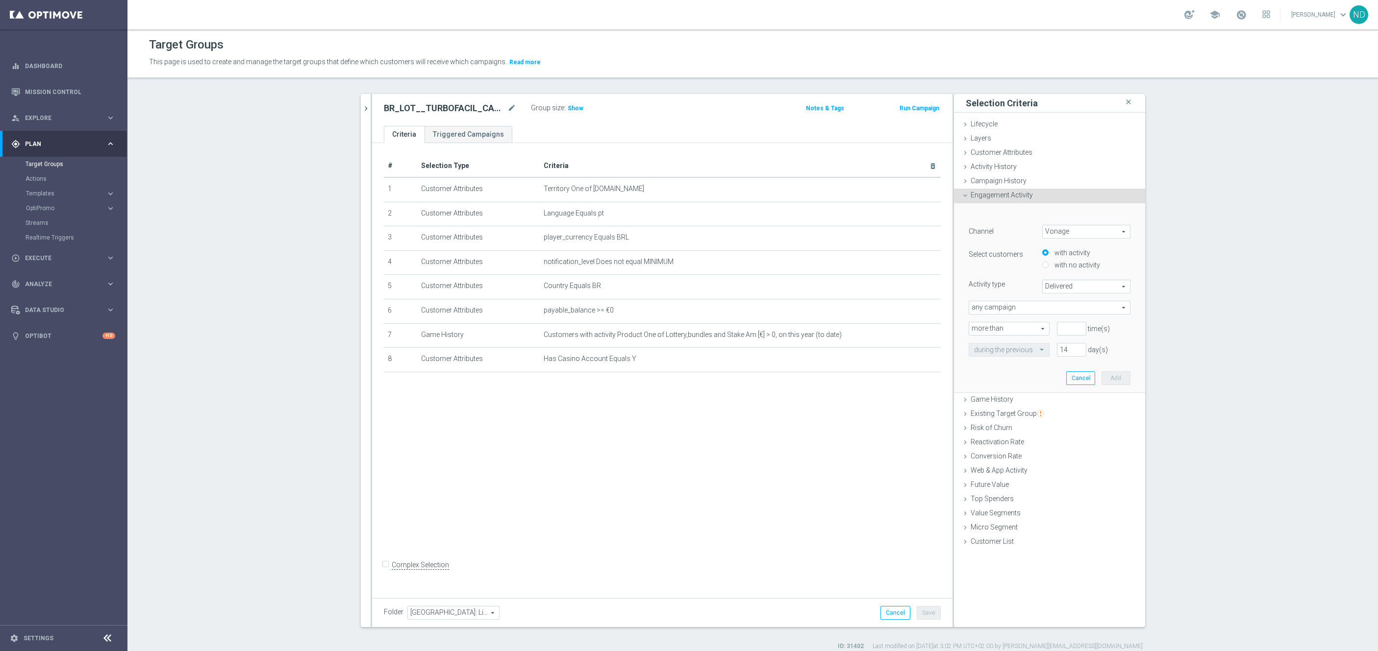
click at [1072, 230] on span "Vonage" at bounding box center [1086, 231] width 87 height 13
click at [1052, 272] on span "Optimail" at bounding box center [1086, 272] width 77 height 8
type input "Optimail"
type input "Bounced"
click at [1071, 262] on label "with no activity" at bounding box center [1076, 265] width 48 height 9
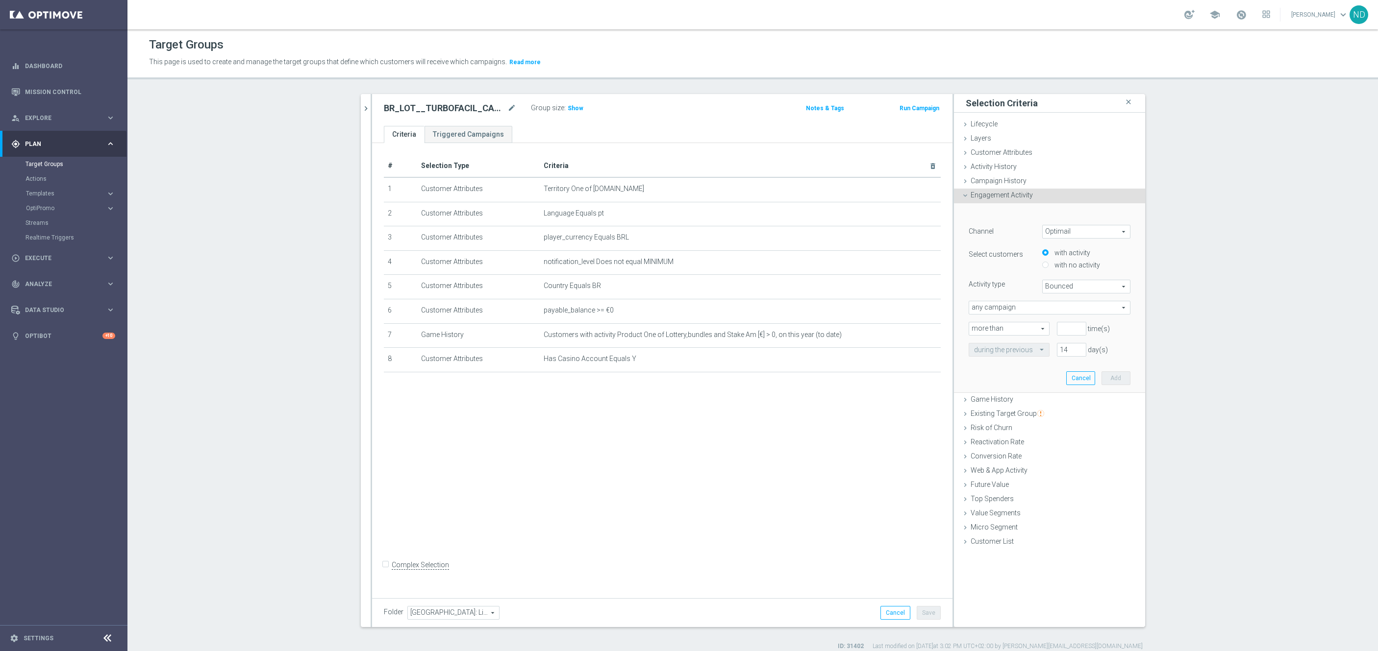
click at [1048, 262] on input "with no activity" at bounding box center [1045, 265] width 6 height 6
radio input "true"
click at [1111, 283] on span "Bounced" at bounding box center [1086, 286] width 87 height 13
